Goal: Entertainment & Leisure: Consume media (video, audio)

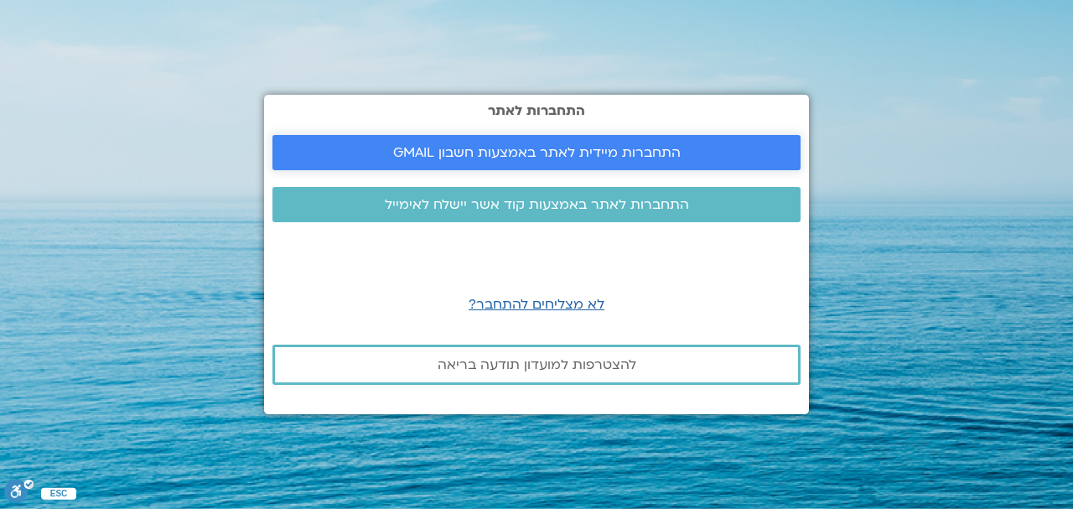
click at [629, 153] on span "התחברות מיידית לאתר באמצעות חשבון GMAIL" at bounding box center [536, 152] width 287 height 15
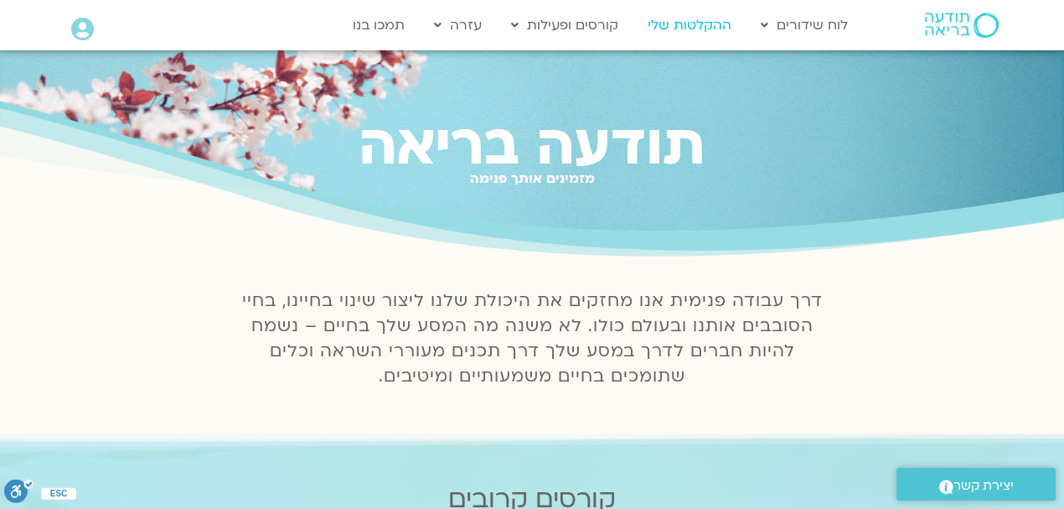
click at [686, 20] on link "ההקלטות שלי" at bounding box center [690, 25] width 101 height 32
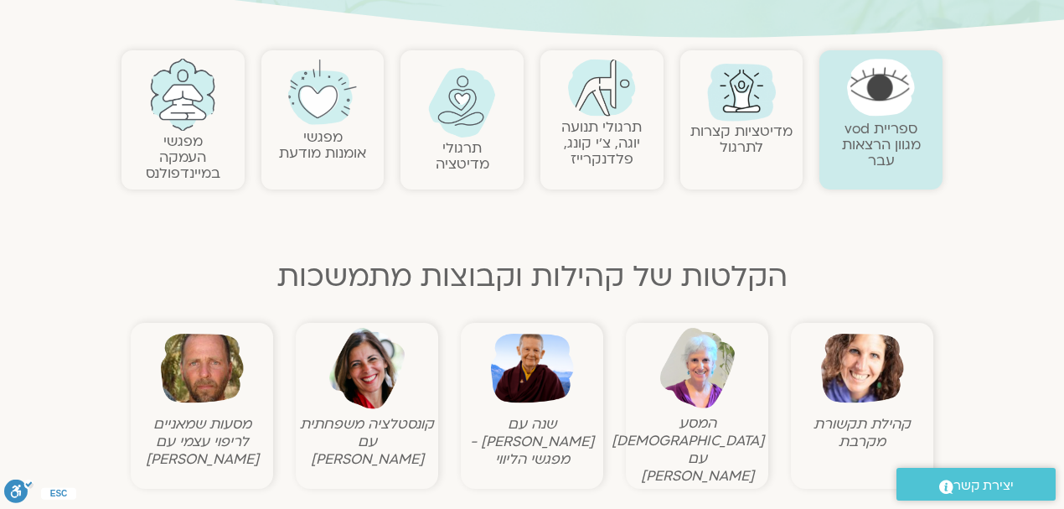
scroll to position [335, 0]
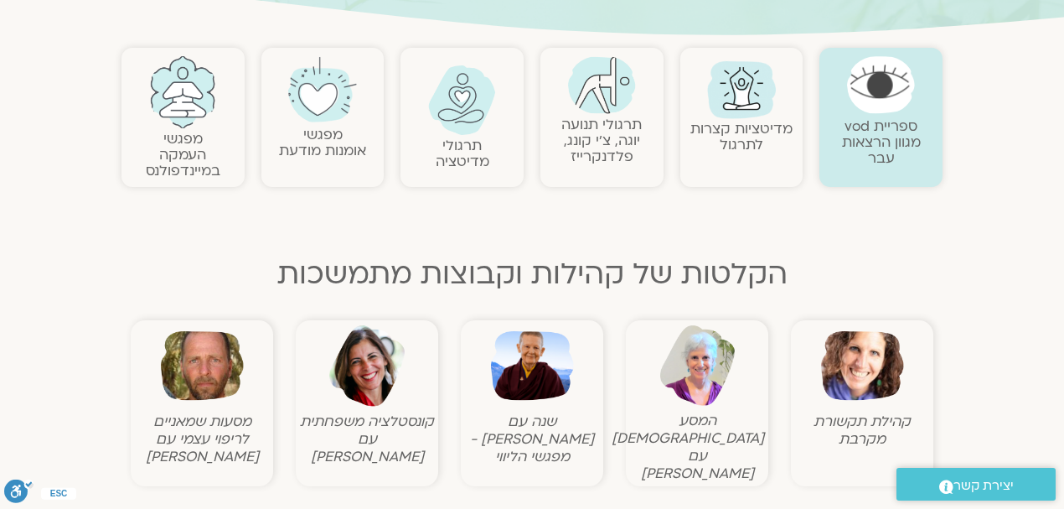
click at [880, 365] on img at bounding box center [862, 365] width 83 height 83
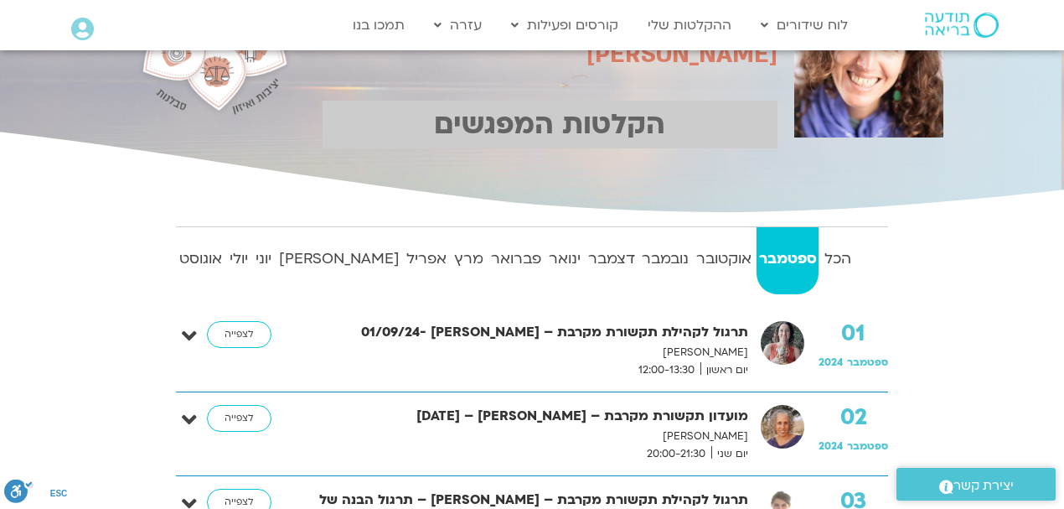
scroll to position [223, 0]
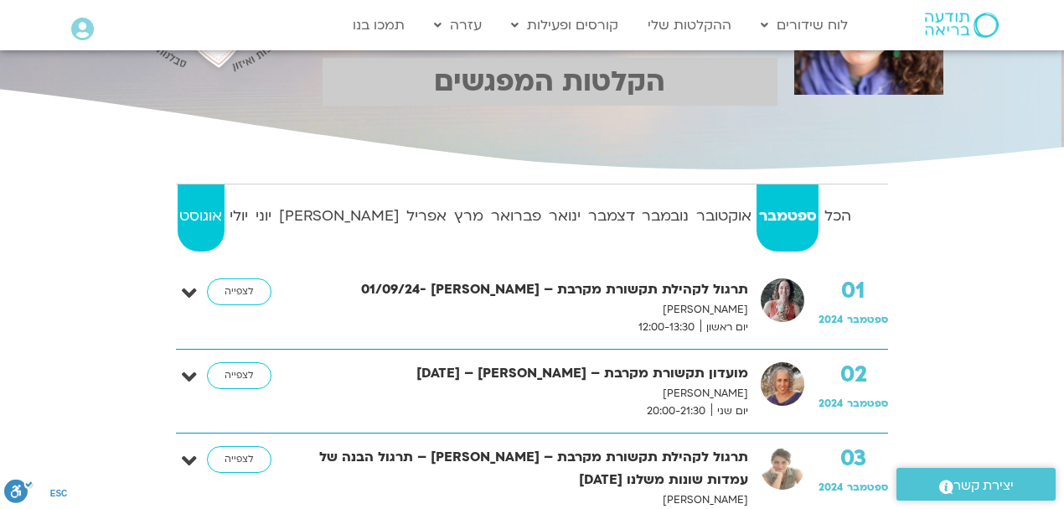
click at [204, 213] on strong "אוגוסט" at bounding box center [201, 216] width 47 height 25
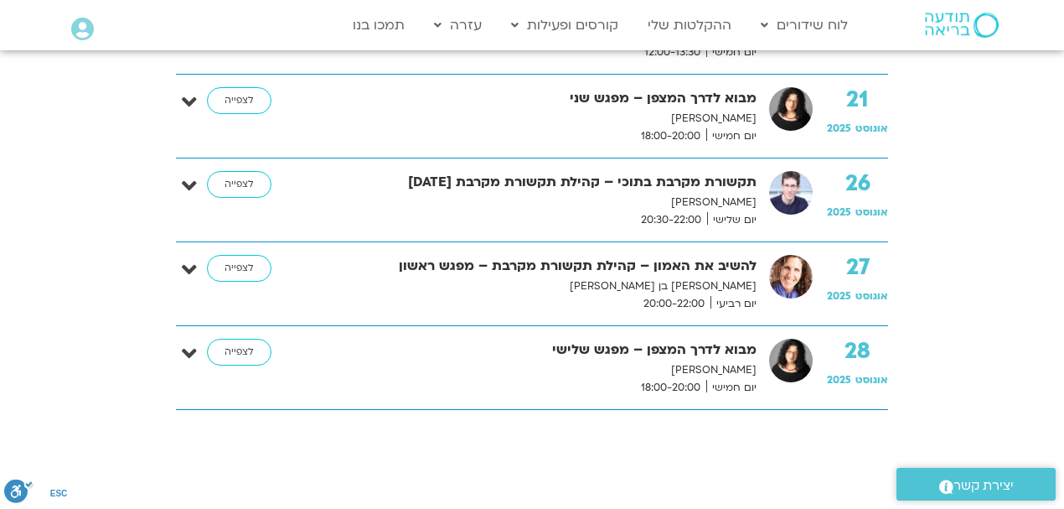
scroll to position [1788, 0]
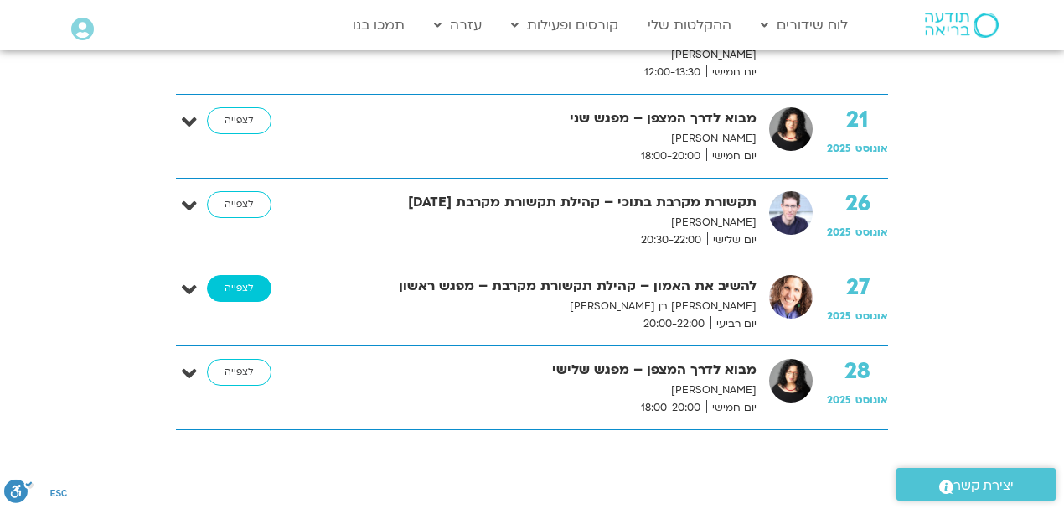
click at [239, 283] on link "לצפייה" at bounding box center [239, 288] width 65 height 27
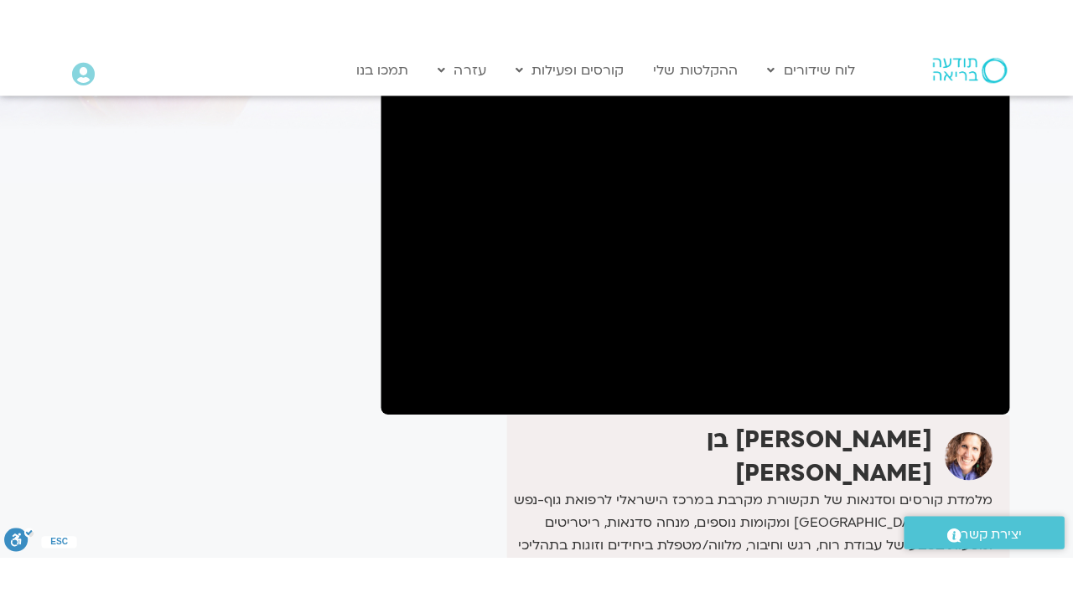
scroll to position [168, 0]
